Goal: Transaction & Acquisition: Subscribe to service/newsletter

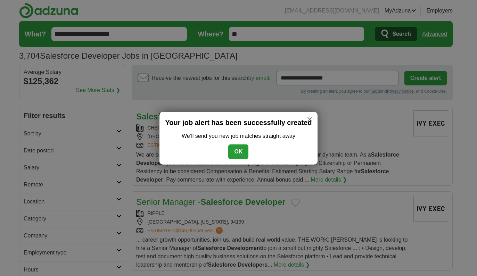
click at [236, 151] on button "OK" at bounding box center [238, 151] width 20 height 15
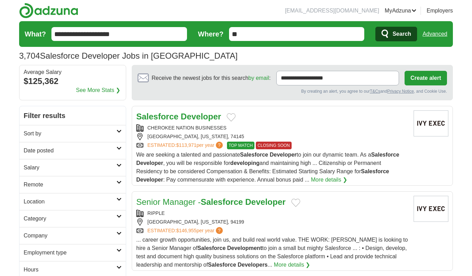
scroll to position [1, 0]
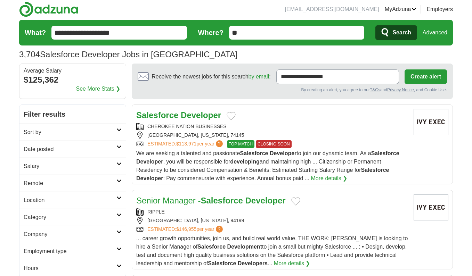
click at [58, 199] on h2 "Location" at bounding box center [70, 200] width 93 height 8
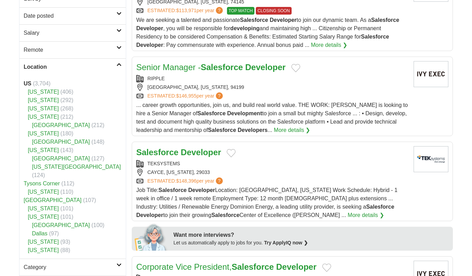
scroll to position [60, 0]
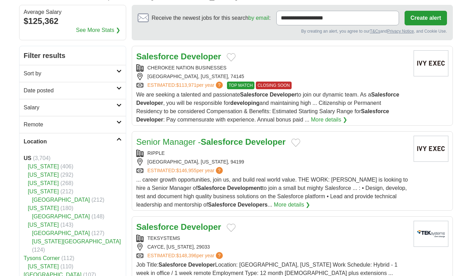
click at [114, 127] on h2 "Remote" at bounding box center [70, 125] width 93 height 8
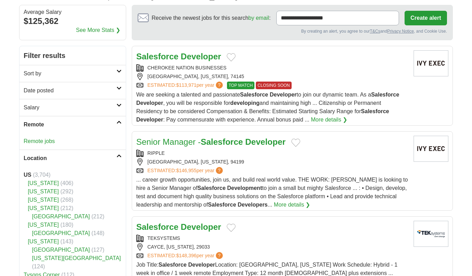
click at [48, 140] on link "Remote jobs" at bounding box center [39, 141] width 31 height 6
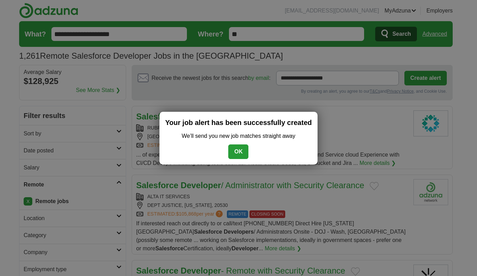
click at [240, 151] on button "OK" at bounding box center [238, 151] width 20 height 15
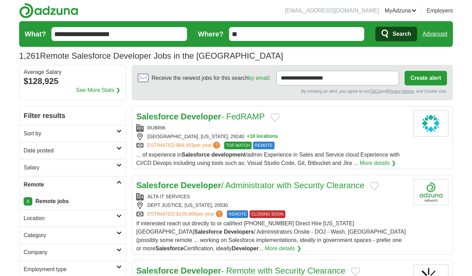
click at [434, 77] on button "Create alert" at bounding box center [425, 78] width 42 height 15
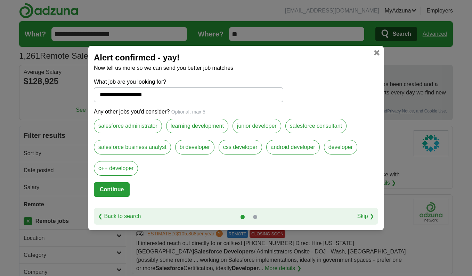
click at [348, 148] on label "developer" at bounding box center [340, 147] width 33 height 15
click at [256, 127] on label "junior developer" at bounding box center [256, 126] width 49 height 15
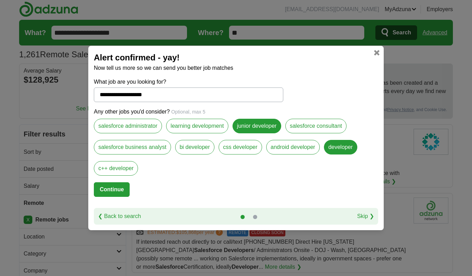
scroll to position [3, 0]
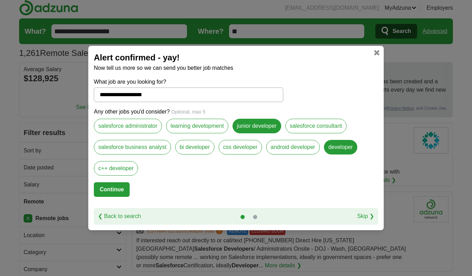
click at [125, 192] on button "Continue" at bounding box center [112, 189] width 36 height 15
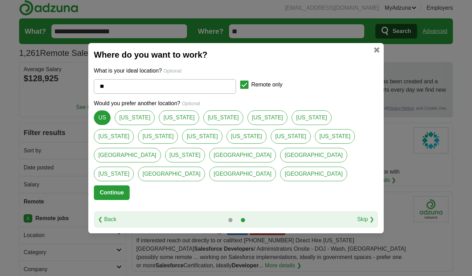
click at [122, 185] on button "Continue" at bounding box center [112, 192] width 36 height 15
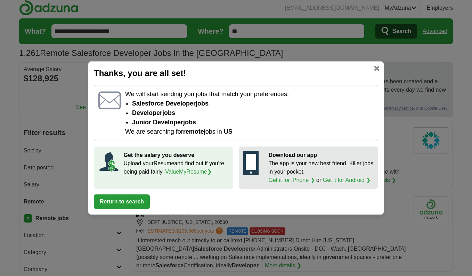
click at [140, 199] on button "Return to search" at bounding box center [122, 202] width 56 height 15
